Goal: Task Accomplishment & Management: Complete application form

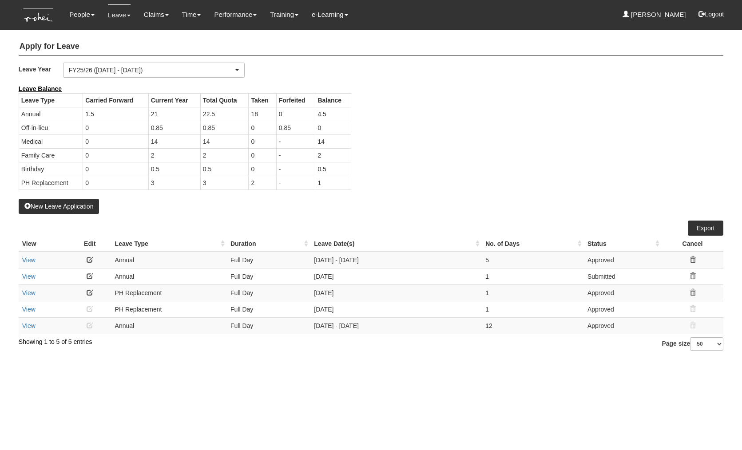
select select "50"
click at [52, 205] on button "New Leave Application" at bounding box center [59, 206] width 81 height 15
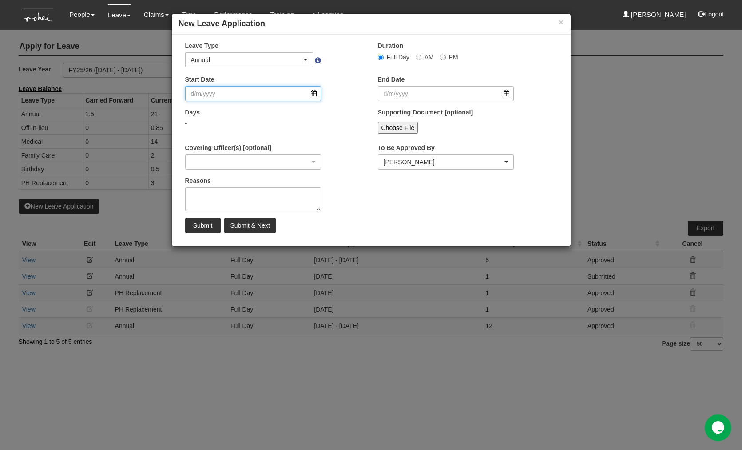
click at [237, 93] on input "Start Date" at bounding box center [253, 93] width 136 height 15
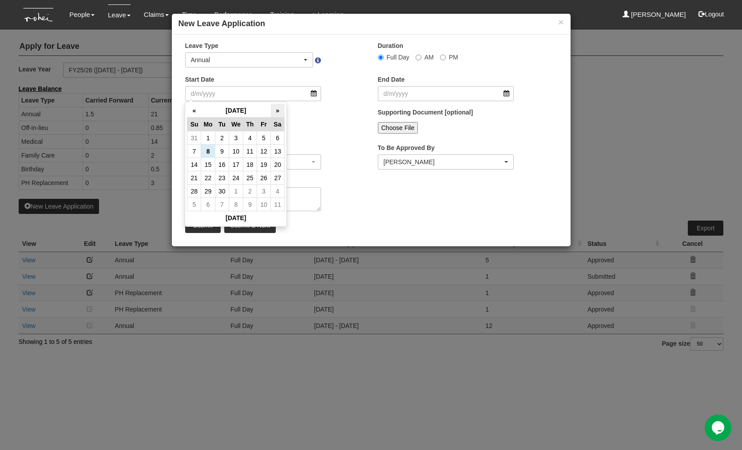
click at [277, 108] on th "»" at bounding box center [278, 111] width 14 height 14
click at [267, 189] on td "31" at bounding box center [264, 191] width 14 height 13
type input "[DATE]"
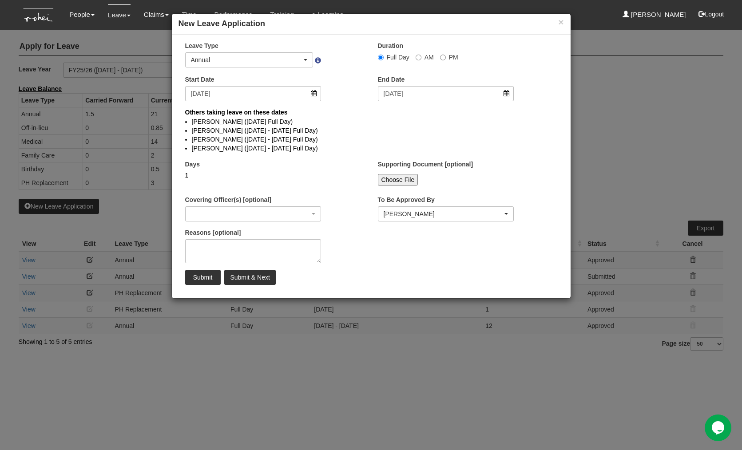
select select
click at [214, 275] on input "Submit" at bounding box center [203, 277] width 36 height 15
select select
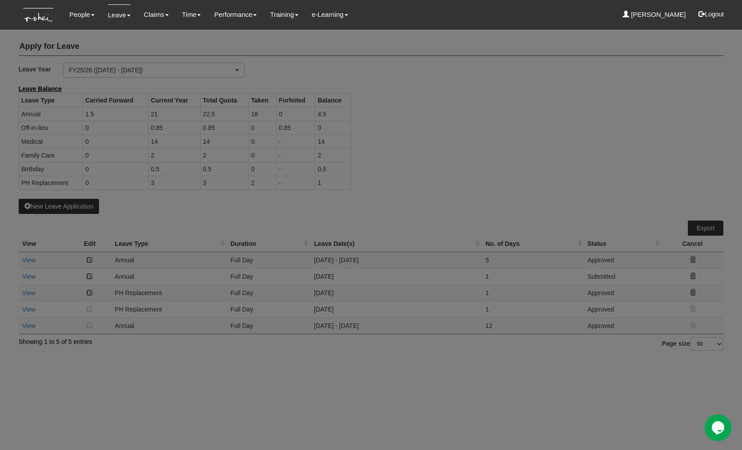
select select "50"
